Goal: Use online tool/utility: Utilize a website feature to perform a specific function

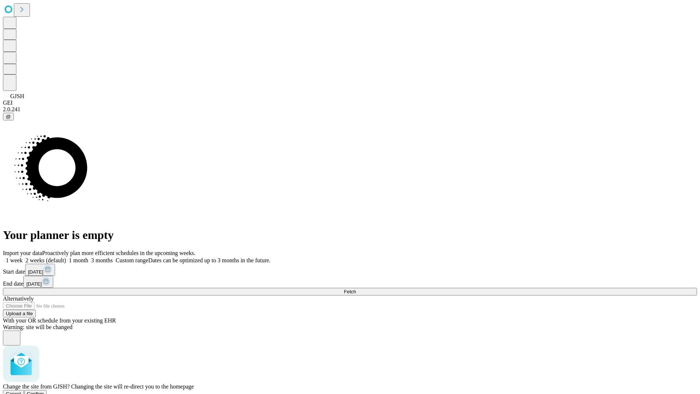
click at [44, 391] on span "Confirm" at bounding box center [35, 393] width 17 height 5
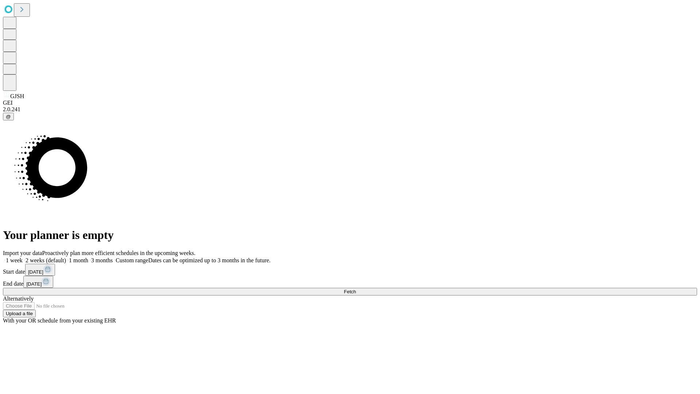
click at [66, 257] on label "2 weeks (default)" at bounding box center [44, 260] width 43 height 6
click at [356, 289] on span "Fetch" at bounding box center [350, 291] width 12 height 5
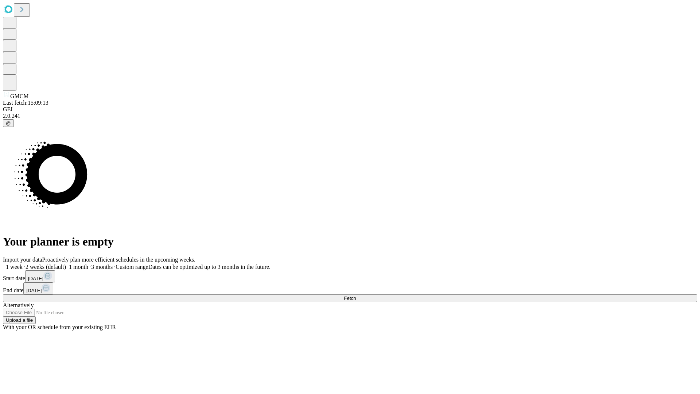
click at [66, 264] on label "2 weeks (default)" at bounding box center [44, 267] width 43 height 6
click at [356, 296] on span "Fetch" at bounding box center [350, 298] width 12 height 5
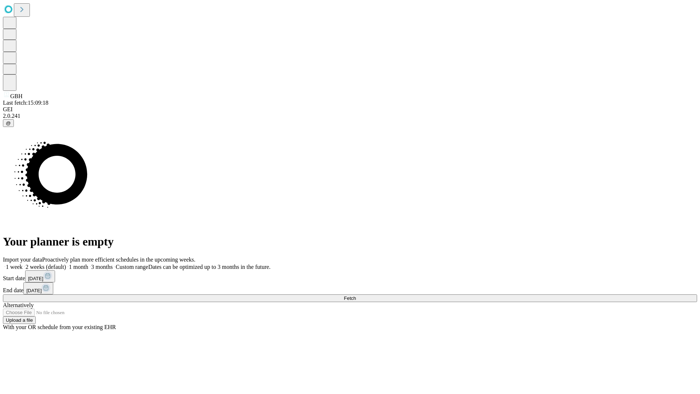
click at [66, 264] on label "2 weeks (default)" at bounding box center [44, 267] width 43 height 6
click at [356, 296] on span "Fetch" at bounding box center [350, 298] width 12 height 5
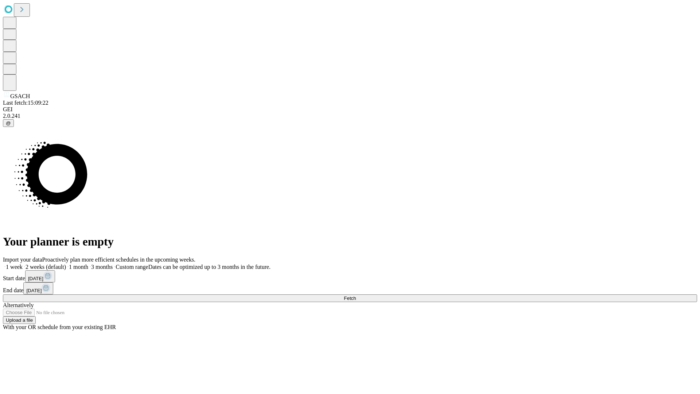
click at [66, 264] on label "2 weeks (default)" at bounding box center [44, 267] width 43 height 6
click at [356, 296] on span "Fetch" at bounding box center [350, 298] width 12 height 5
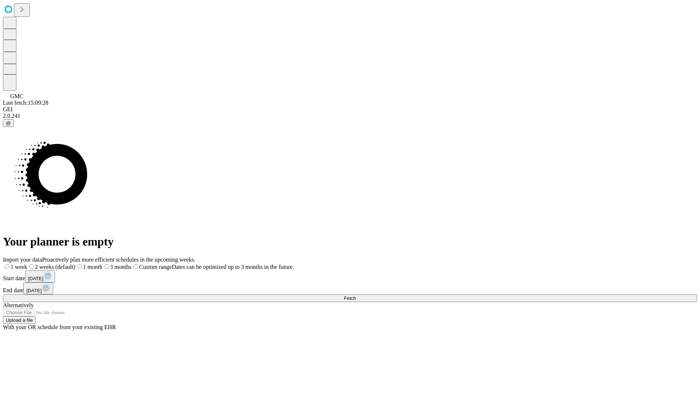
click at [356, 296] on span "Fetch" at bounding box center [350, 298] width 12 height 5
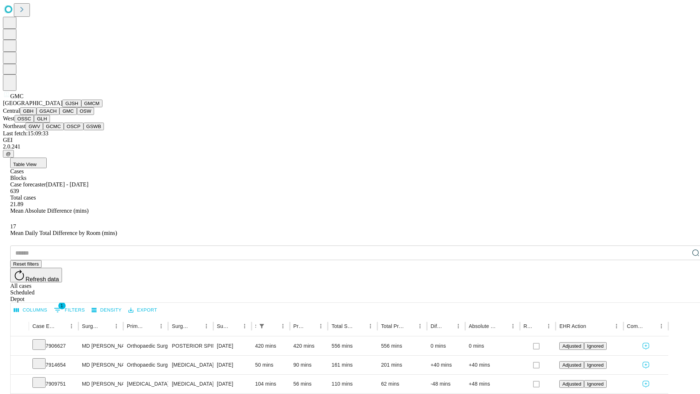
click at [77, 115] on button "OSW" at bounding box center [86, 111] width 18 height 8
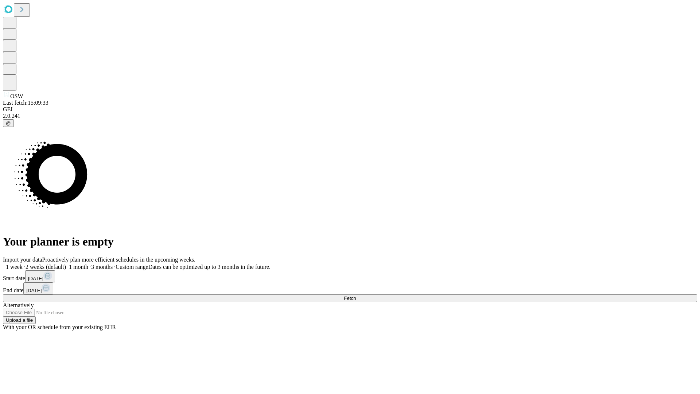
click at [66, 264] on label "2 weeks (default)" at bounding box center [44, 267] width 43 height 6
click at [356, 296] on span "Fetch" at bounding box center [350, 298] width 12 height 5
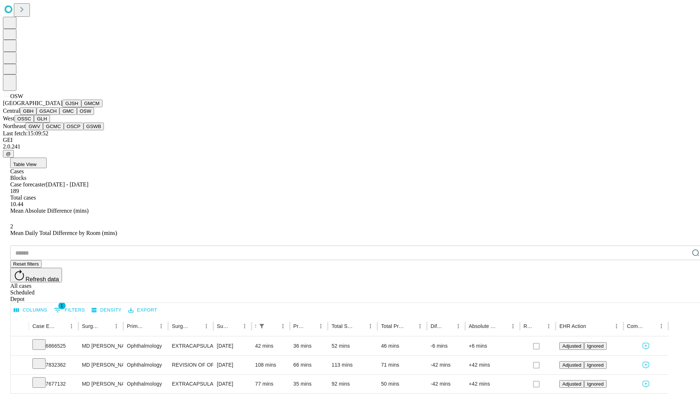
click at [34, 123] on button "OSSC" at bounding box center [25, 119] width 20 height 8
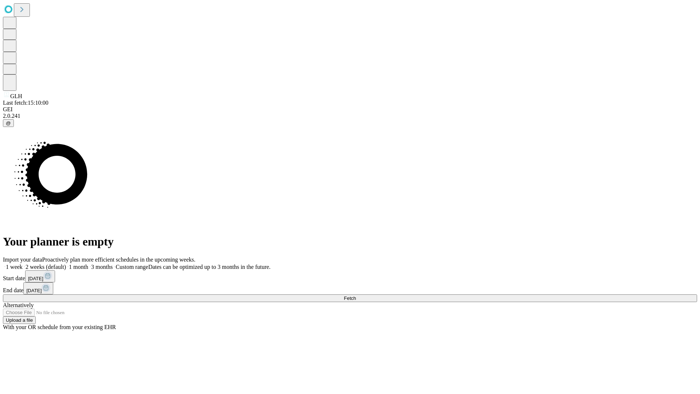
click at [66, 264] on label "2 weeks (default)" at bounding box center [44, 267] width 43 height 6
click at [356, 296] on span "Fetch" at bounding box center [350, 298] width 12 height 5
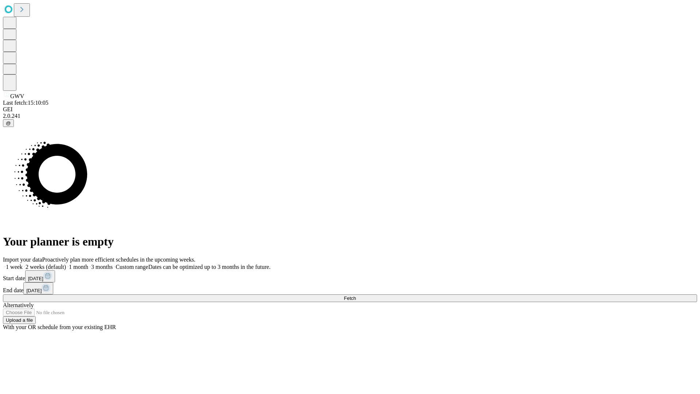
click at [66, 264] on label "2 weeks (default)" at bounding box center [44, 267] width 43 height 6
click at [356, 296] on span "Fetch" at bounding box center [350, 298] width 12 height 5
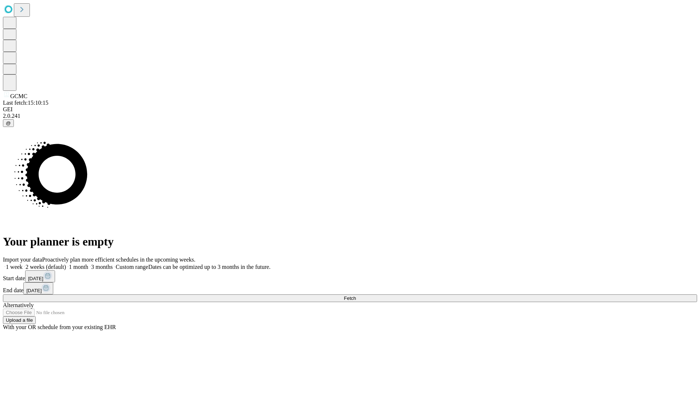
click at [66, 264] on label "2 weeks (default)" at bounding box center [44, 267] width 43 height 6
click at [356, 296] on span "Fetch" at bounding box center [350, 298] width 12 height 5
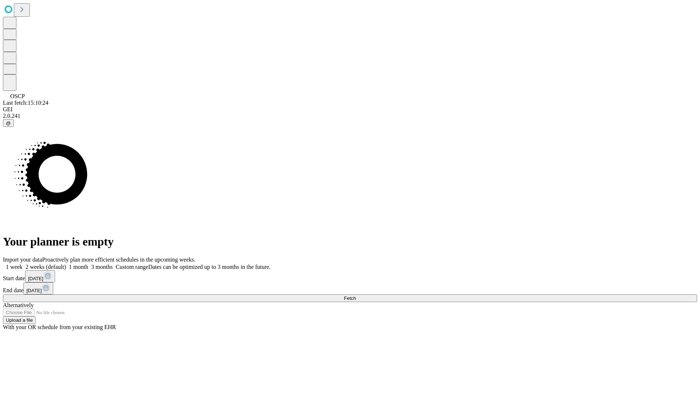
click at [66, 264] on label "2 weeks (default)" at bounding box center [44, 267] width 43 height 6
click at [356, 296] on span "Fetch" at bounding box center [350, 298] width 12 height 5
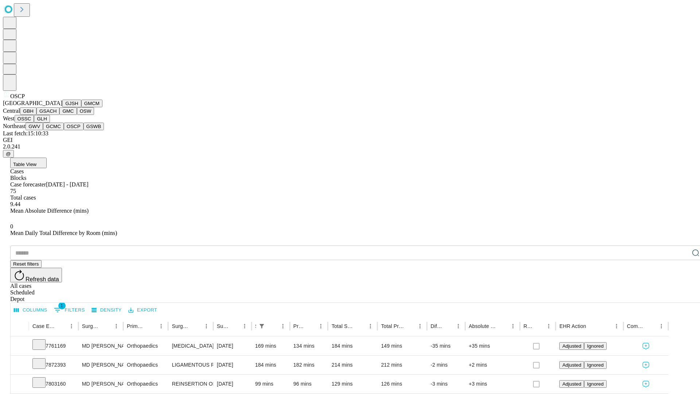
click at [84, 130] on button "GSWB" at bounding box center [94, 127] width 21 height 8
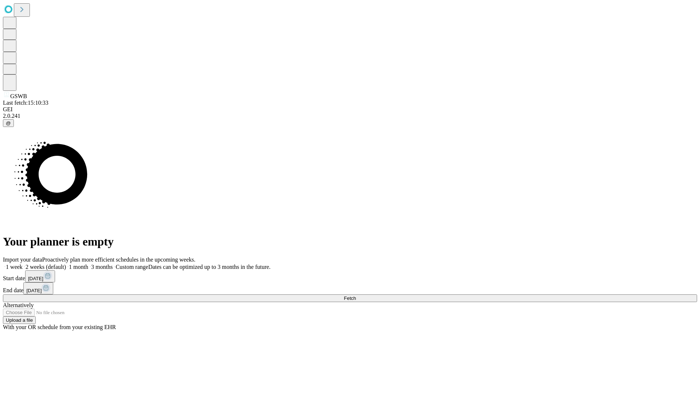
click at [66, 264] on label "2 weeks (default)" at bounding box center [44, 267] width 43 height 6
click at [356, 296] on span "Fetch" at bounding box center [350, 298] width 12 height 5
